Goal: Download file/media

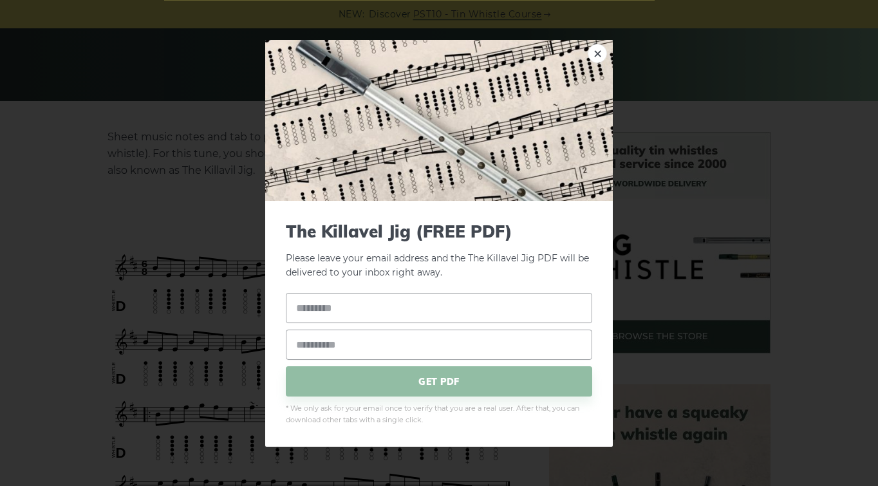
scroll to position [263, 0]
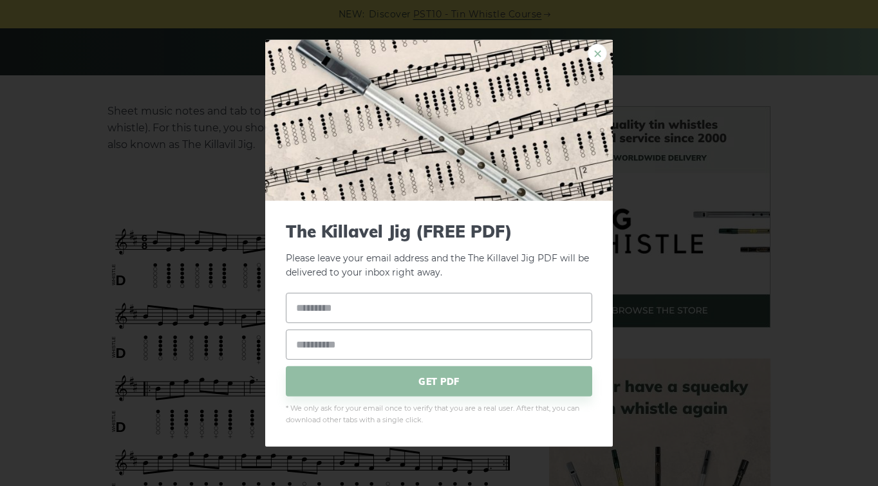
click at [598, 53] on link "×" at bounding box center [597, 52] width 19 height 19
drag, startPoint x: 358, startPoint y: 189, endPoint x: 324, endPoint y: 189, distance: 34.1
drag, startPoint x: 286, startPoint y: 227, endPoint x: 408, endPoint y: 232, distance: 121.7
click at [408, 232] on span "The Killavel Jig (FREE PDF)" at bounding box center [439, 231] width 306 height 20
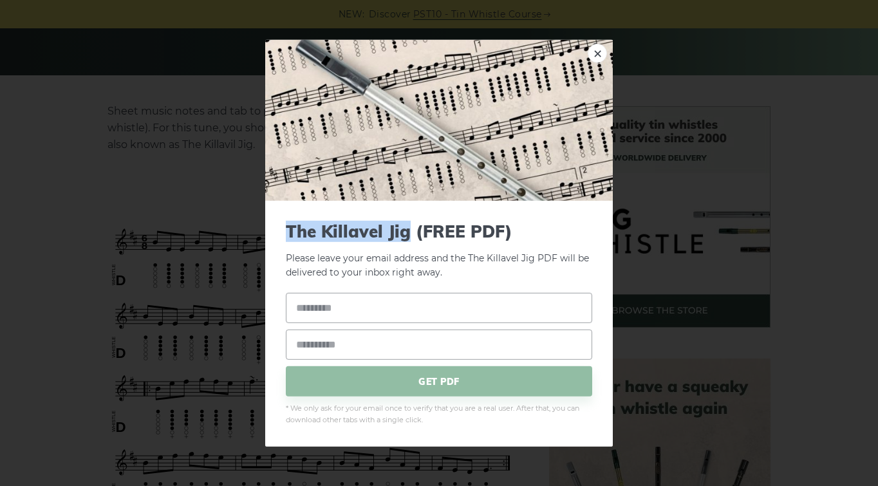
copy span "The Killavel Jig"
